Goal: Use online tool/utility

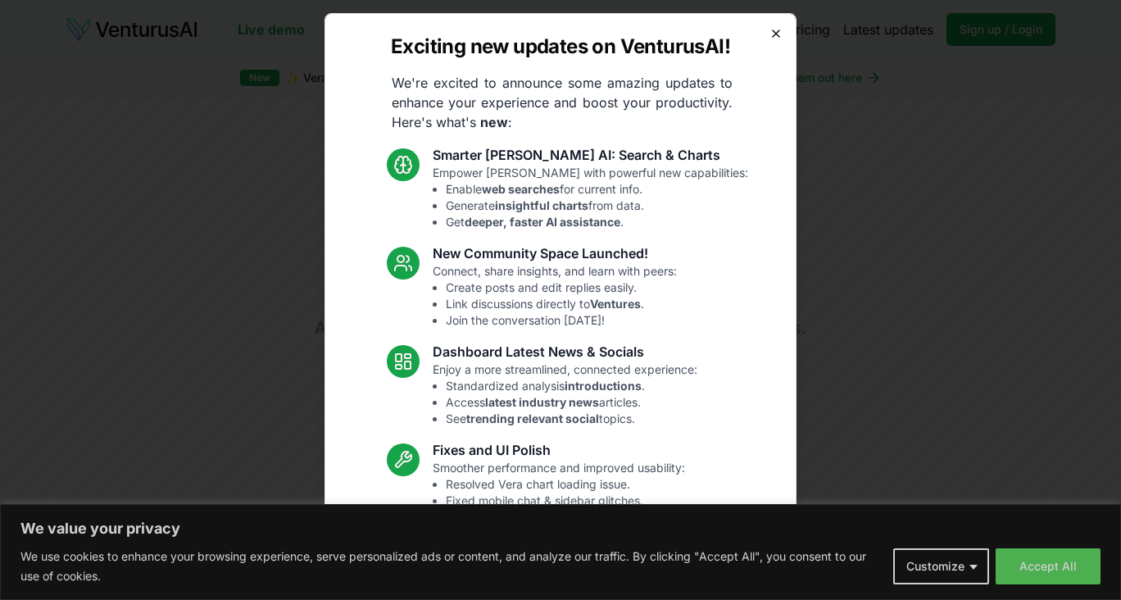
click at [772, 34] on icon "button" at bounding box center [776, 33] width 13 height 13
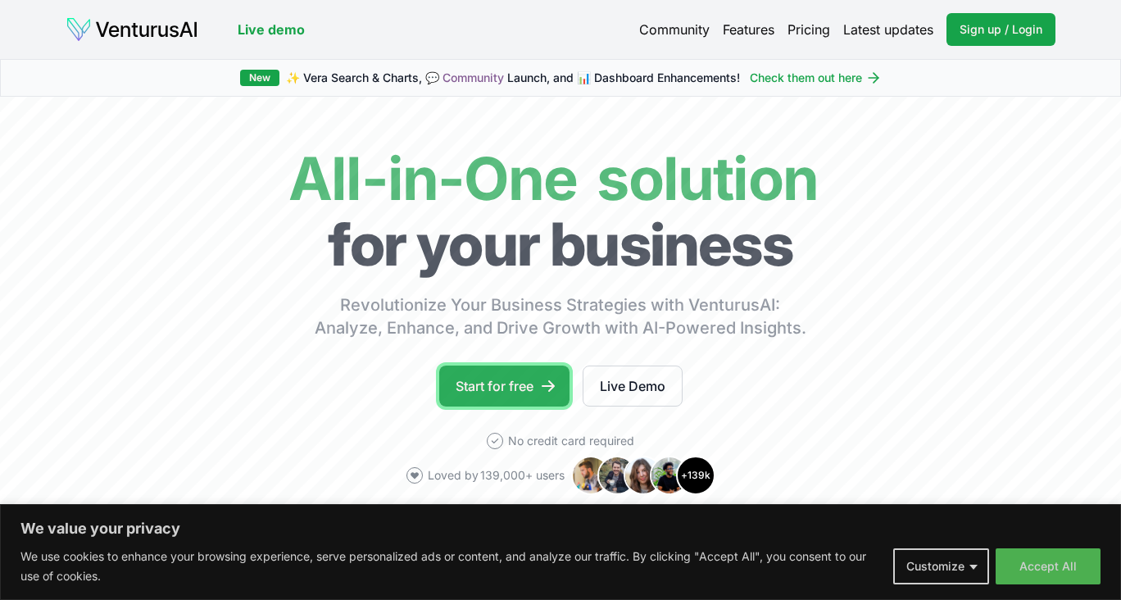
click at [502, 391] on link "Start for free" at bounding box center [504, 386] width 130 height 41
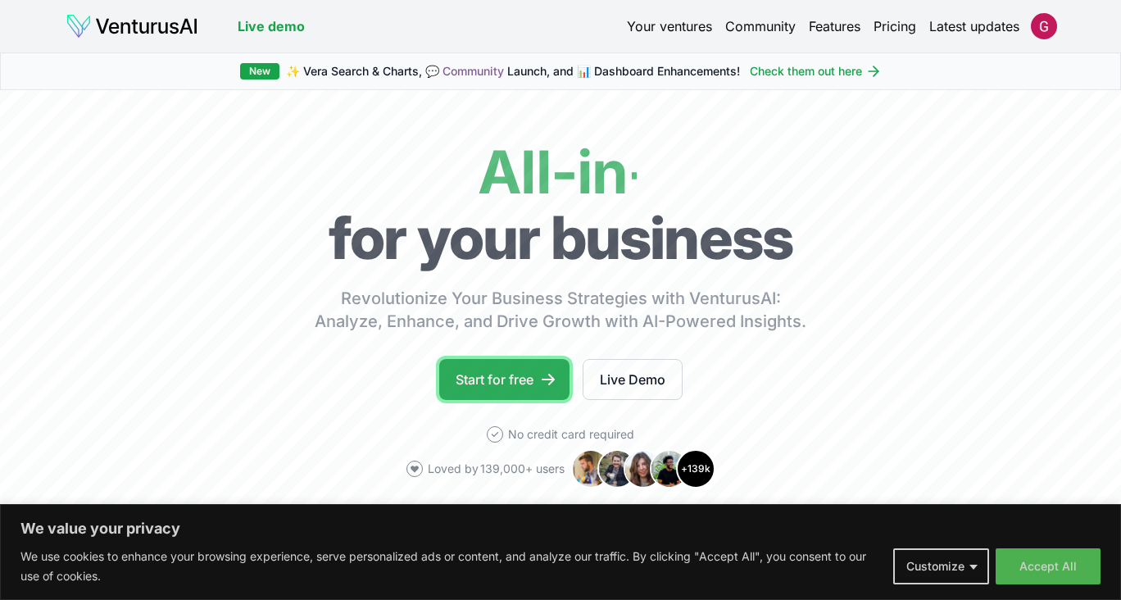
click at [533, 384] on link "Start for free" at bounding box center [504, 379] width 130 height 41
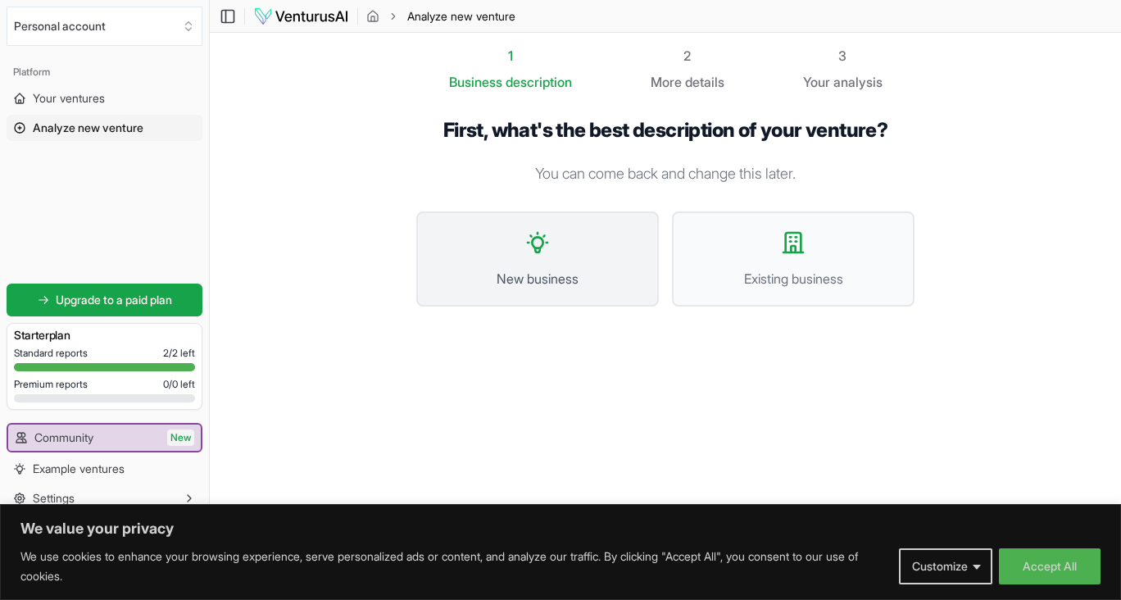
click at [578, 284] on span "New business" at bounding box center [537, 279] width 207 height 20
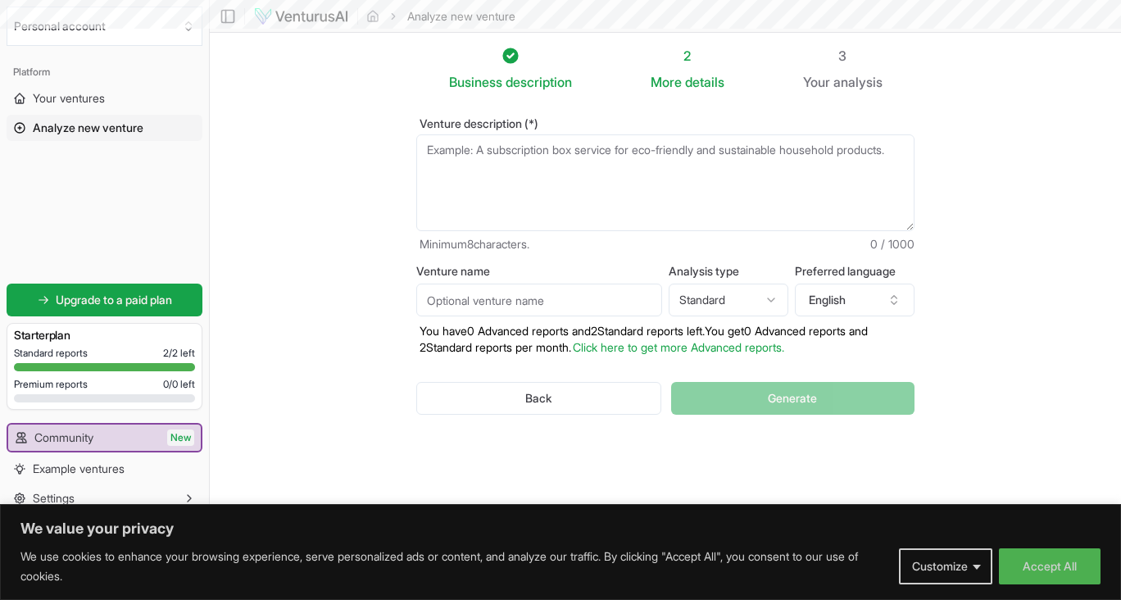
click at [588, 196] on textarea "Venture description (*)" at bounding box center [665, 182] width 498 height 97
paste textarea "LoreMips – Dolors Ametcons Adipi 6. Elits Doeiusmodte Inci, utlaboreet, dol mag…"
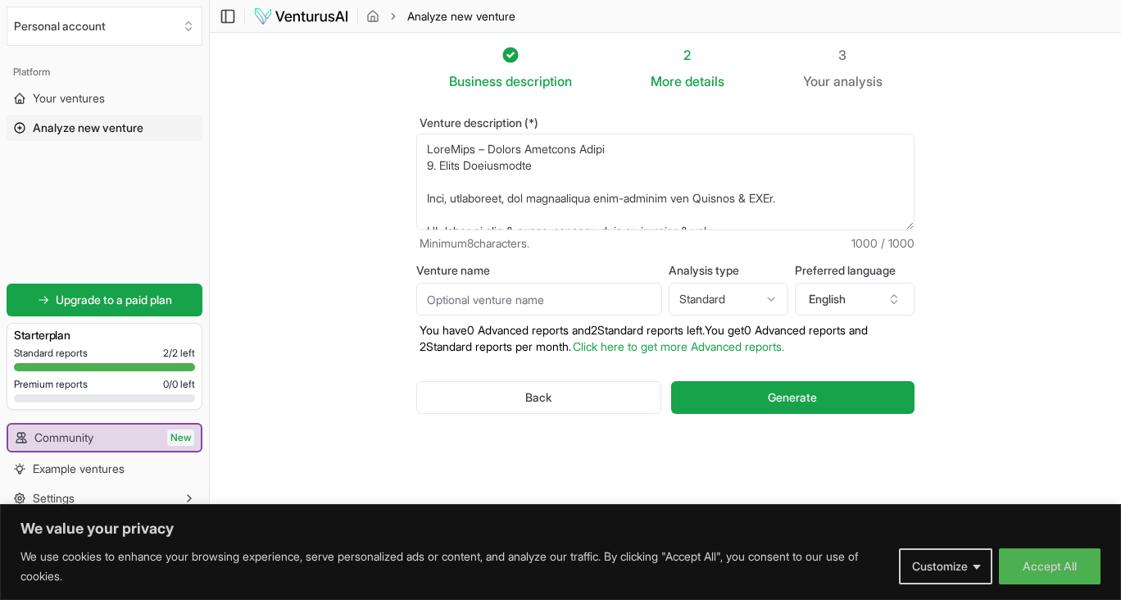
drag, startPoint x: 660, startPoint y: 217, endPoint x: 397, endPoint y: 66, distance: 303.3
click at [397, 66] on div "Business description 2 More details 3 Your analysis Venture description (*) Min…" at bounding box center [665, 274] width 551 height 459
paste textarea "Business Model (1-Page) Value: Fast, affordable, trustworthy will-writing (AI +…"
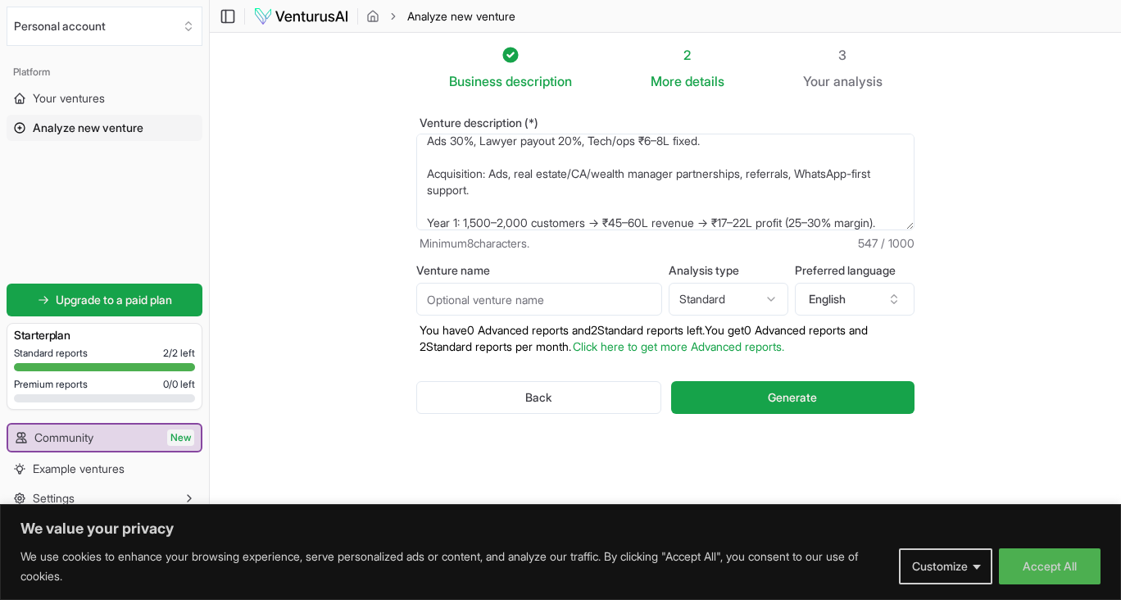
scroll to position [311, 0]
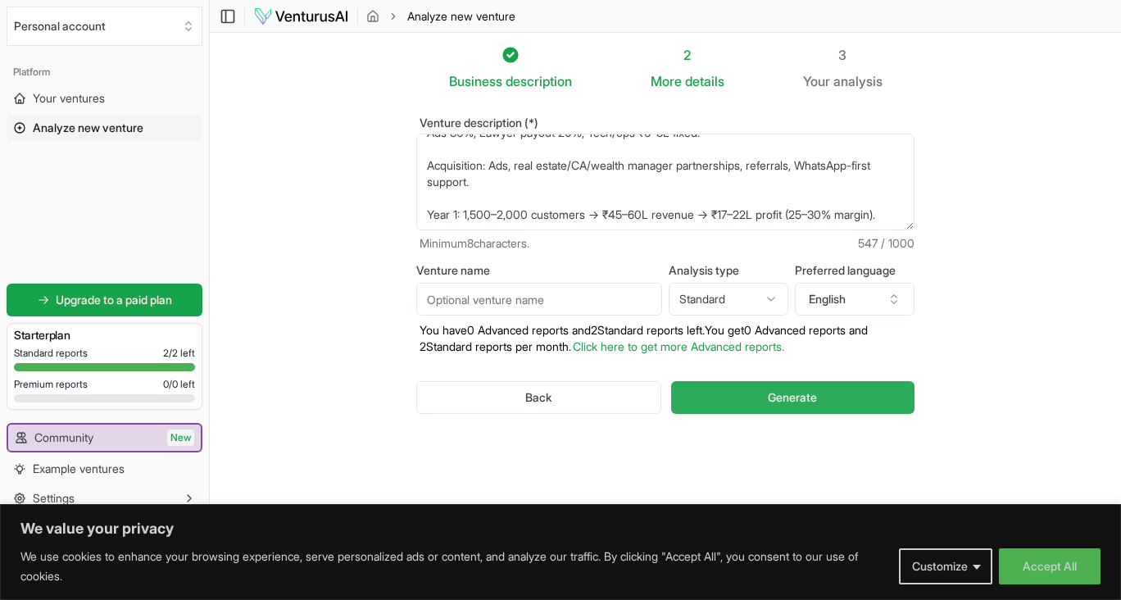
type textarea "WillSeva – Business Model (1-Page) Value: Fast, affordable, trustworthy will-wr…"
click at [785, 402] on span "Generate" at bounding box center [792, 397] width 49 height 16
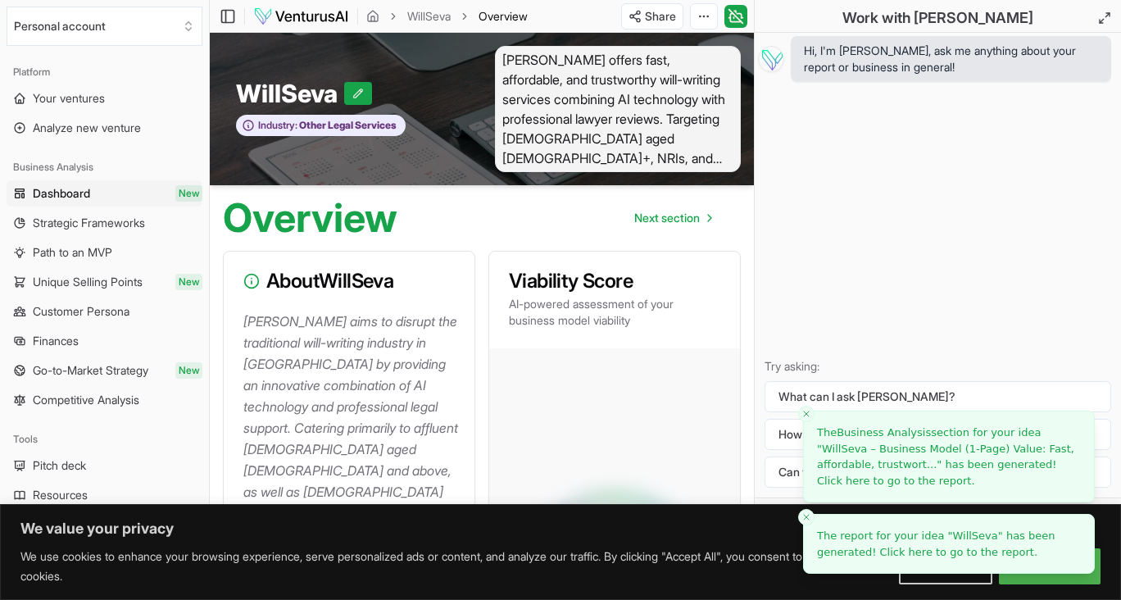
click at [805, 515] on icon "Close toast" at bounding box center [807, 517] width 10 height 10
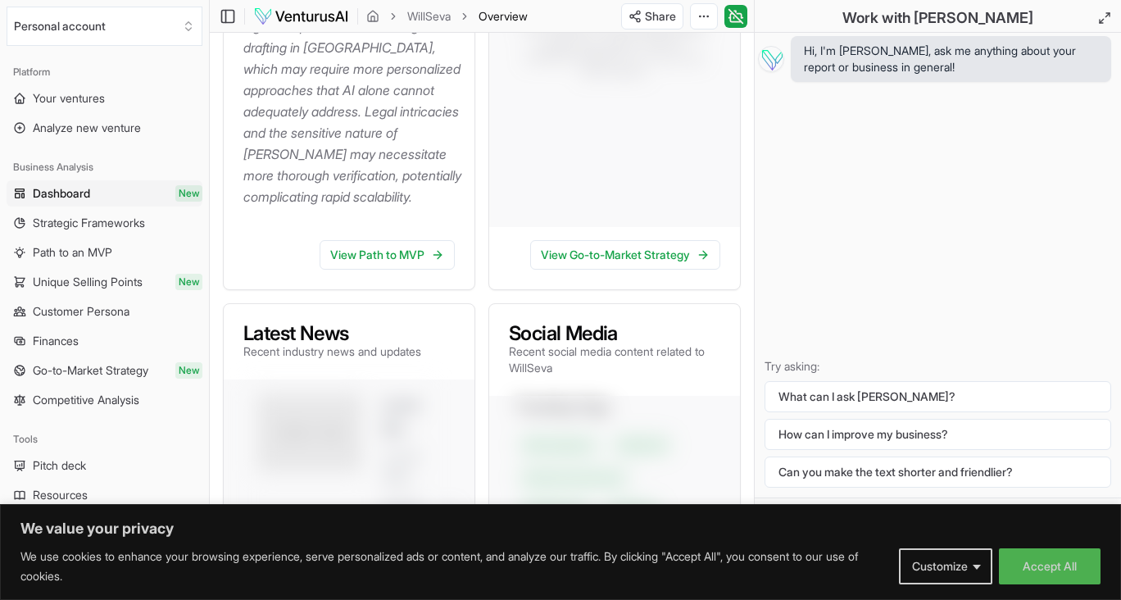
scroll to position [542, 0]
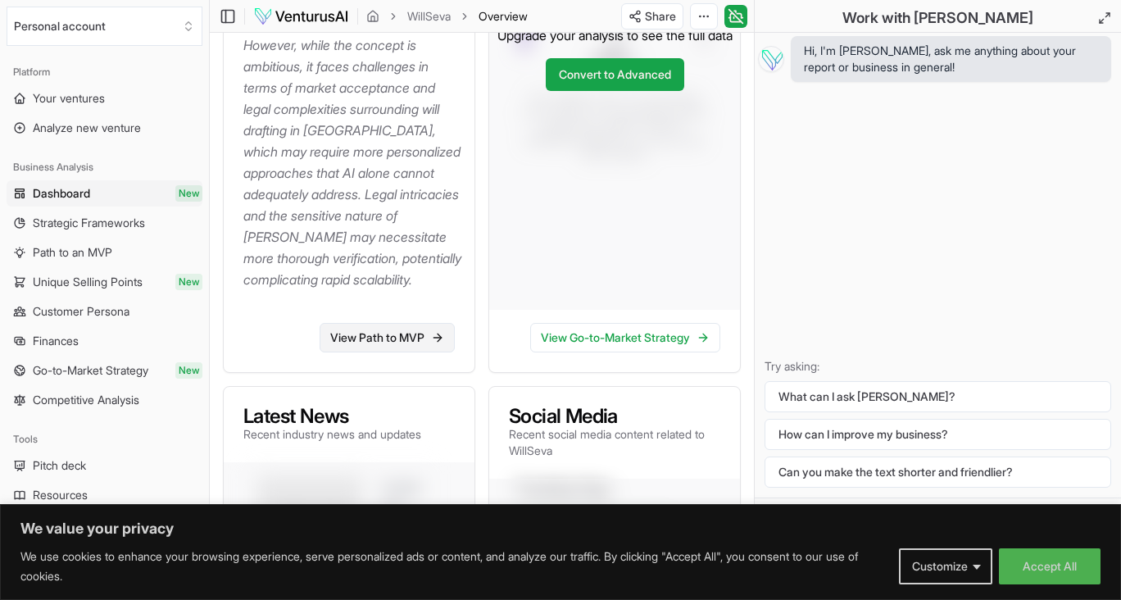
click at [385, 340] on link "View Path to MVP" at bounding box center [387, 338] width 135 height 30
